Goal: Task Accomplishment & Management: Manage account settings

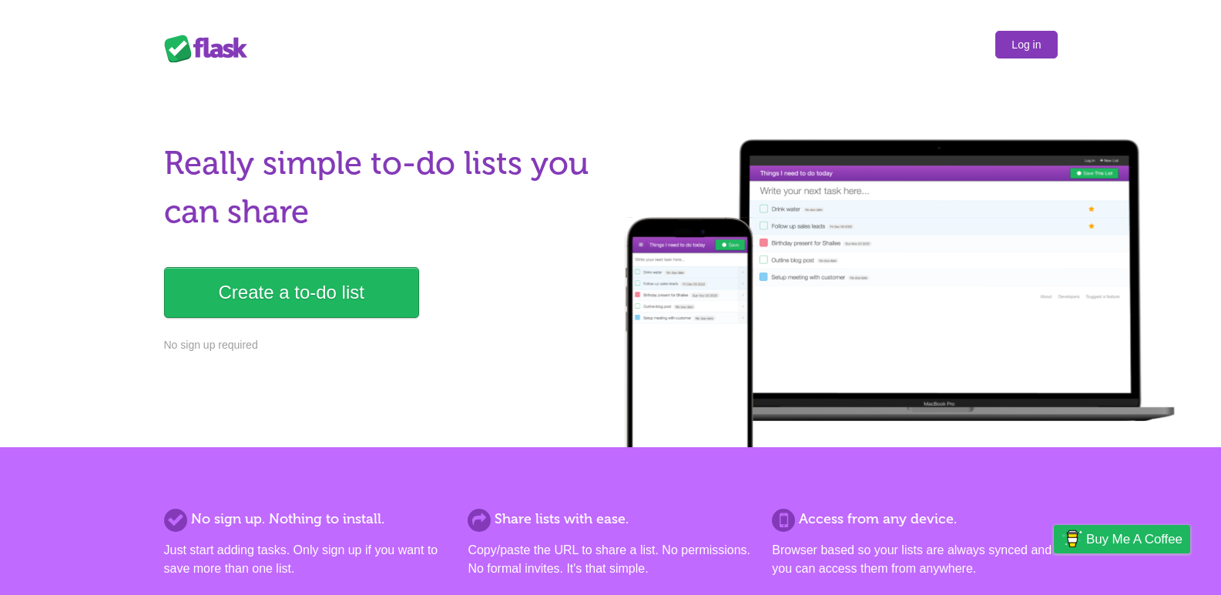
drag, startPoint x: 1042, startPoint y: 46, endPoint x: 977, endPoint y: 38, distance: 66.0
click at [1041, 46] on link "Log in" at bounding box center [1026, 45] width 62 height 28
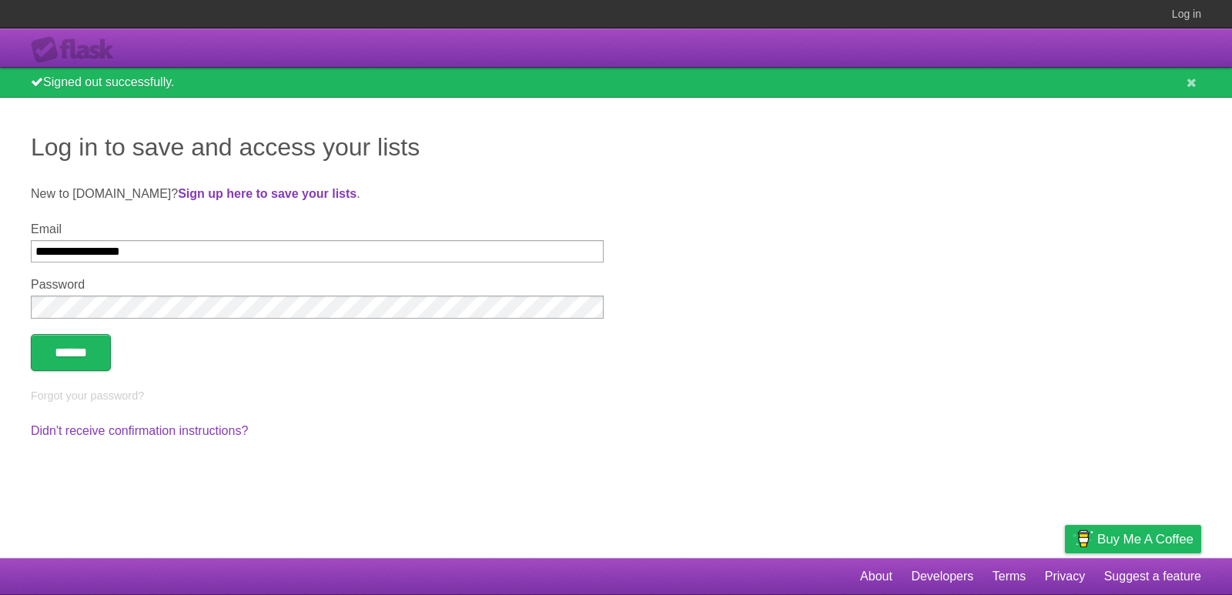
type input "**********"
click at [31, 334] on input "******" at bounding box center [71, 352] width 80 height 37
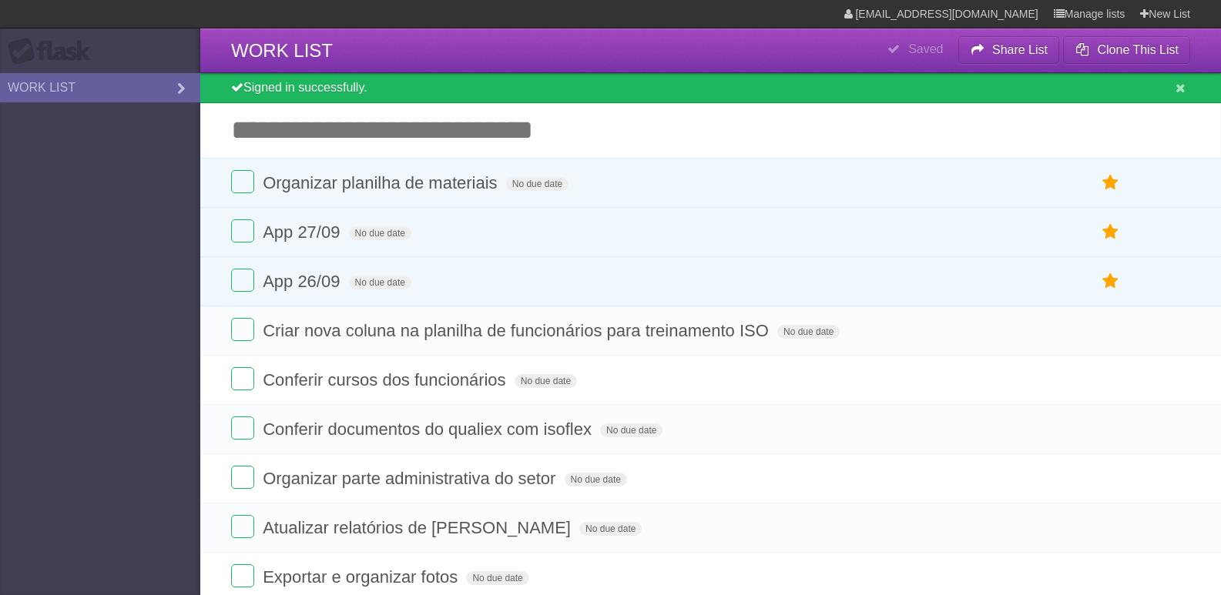
click at [146, 211] on aside "Flask WORK LIST" at bounding box center [100, 297] width 200 height 595
click at [130, 225] on aside "Flask WORK LIST" at bounding box center [100, 297] width 200 height 595
click at [249, 236] on label at bounding box center [242, 231] width 23 height 23
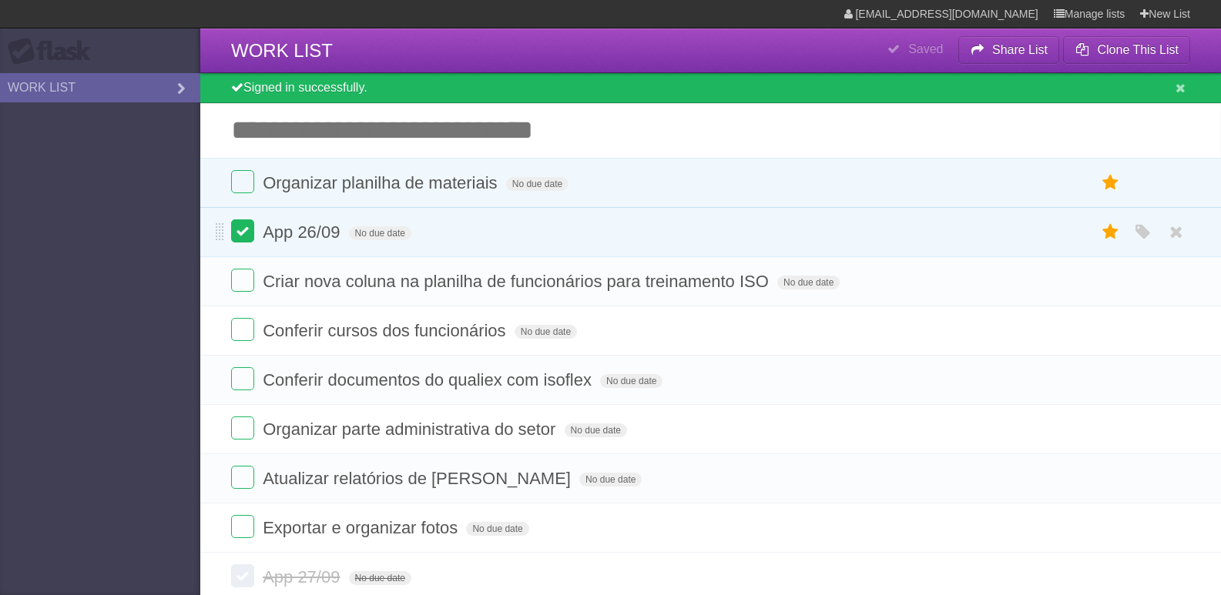
click at [250, 240] on label at bounding box center [242, 231] width 23 height 23
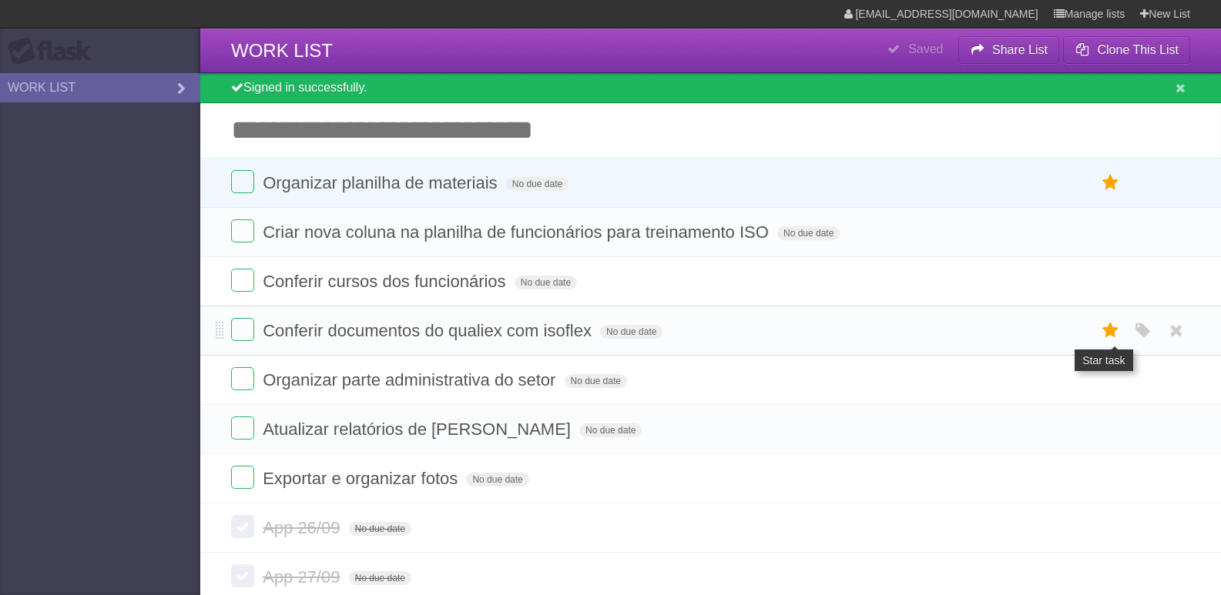
click at [1110, 327] on icon at bounding box center [1111, 330] width 22 height 25
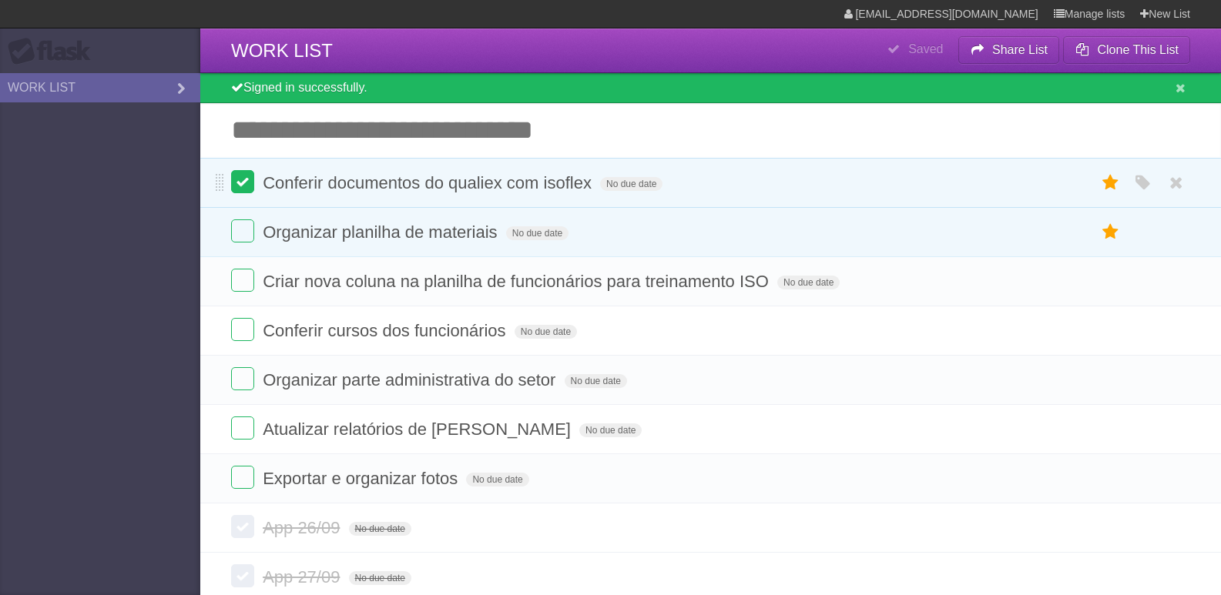
click at [244, 189] on label at bounding box center [242, 181] width 23 height 23
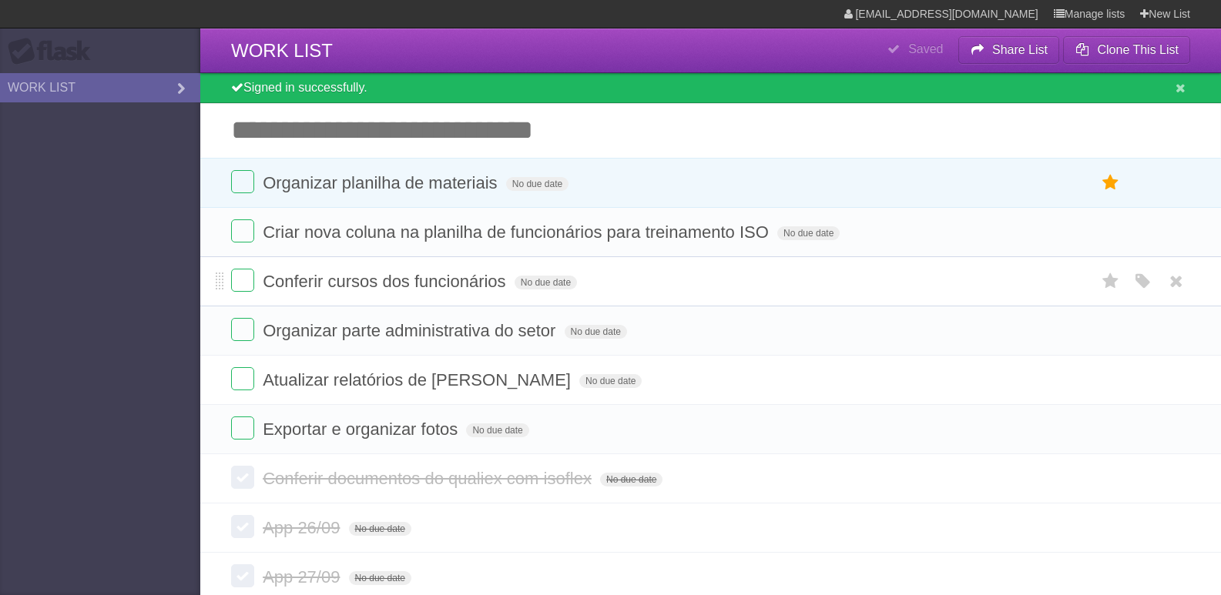
click at [395, 293] on form "Conferir cursos dos funcionários No due date White Red Blue Green Purple Orange" at bounding box center [710, 281] width 959 height 25
click at [393, 332] on span "Organizar parte administrativa do setor" at bounding box center [411, 330] width 297 height 19
click at [464, 395] on li "Atualizar relatórios de [PERSON_NAME] No due date White Red Blue Green Purple O…" at bounding box center [710, 380] width 1021 height 50
click at [967, 11] on link "[EMAIL_ADDRESS][DOMAIN_NAME]" at bounding box center [941, 14] width 194 height 28
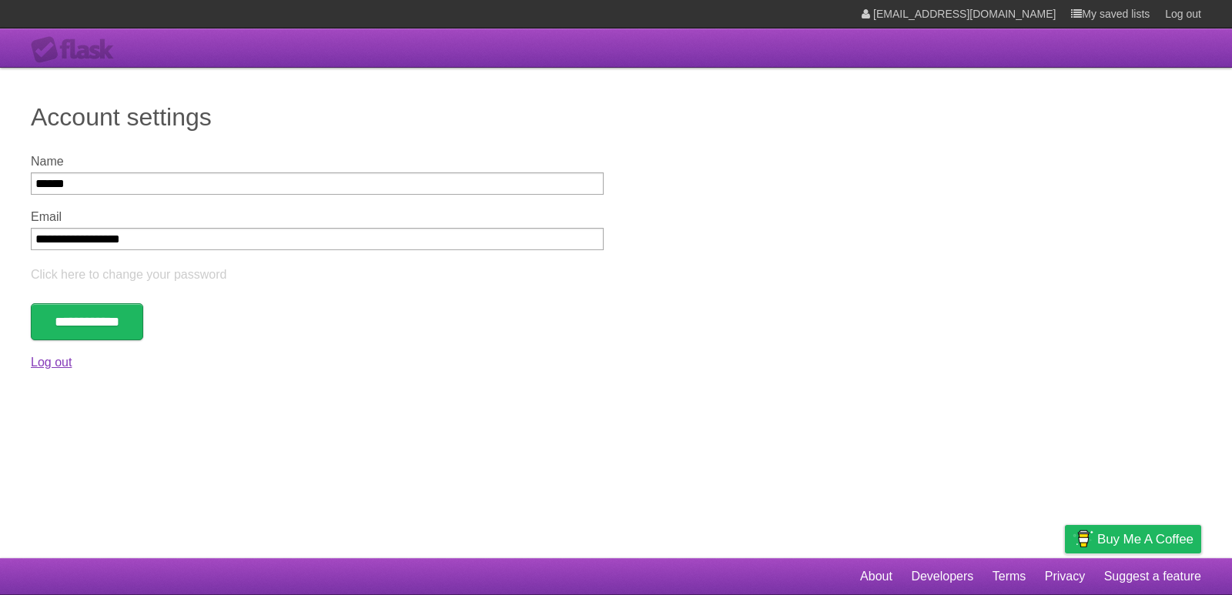
click at [59, 364] on link "Log out" at bounding box center [51, 362] width 41 height 13
